Goal: Task Accomplishment & Management: Manage account settings

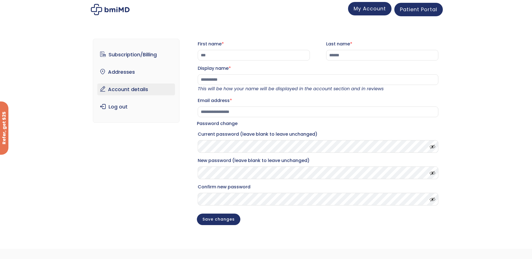
click at [366, 12] on link "My Account" at bounding box center [369, 8] width 43 height 13
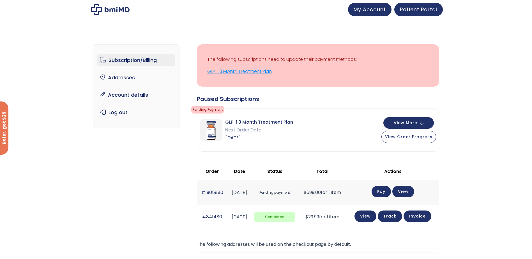
click at [232, 72] on link "GLP-1 3 Month Treatment Plan" at bounding box center [318, 72] width 222 height 8
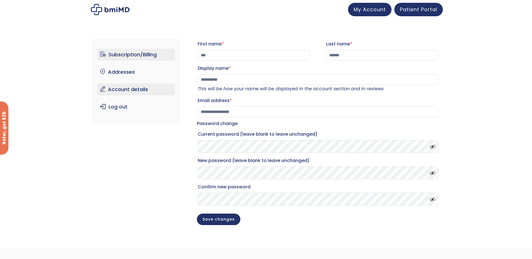
click at [142, 51] on link "Subscription/Billing" at bounding box center [136, 55] width 78 height 12
